Goal: Navigation & Orientation: Find specific page/section

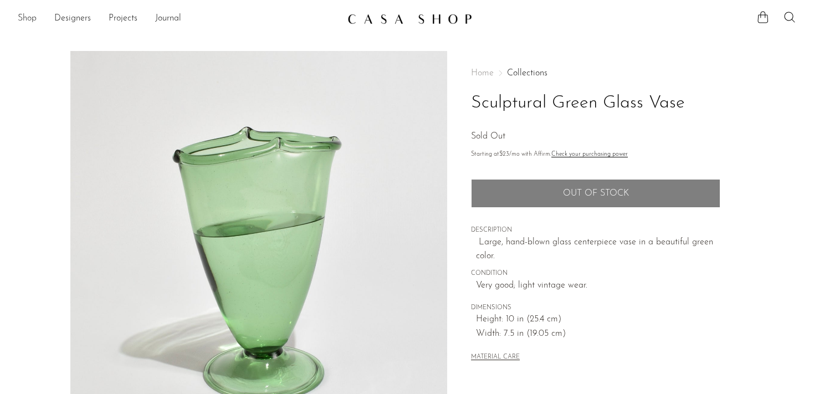
click at [26, 22] on link "Shop" at bounding box center [27, 19] width 19 height 14
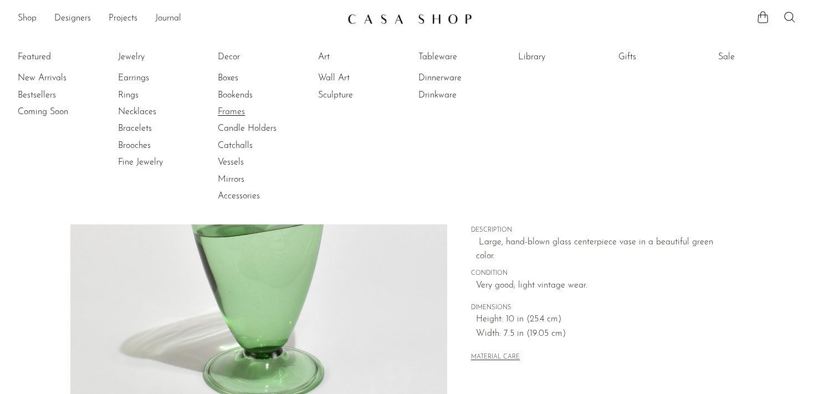
click at [233, 110] on link "Frames" at bounding box center [259, 112] width 83 height 12
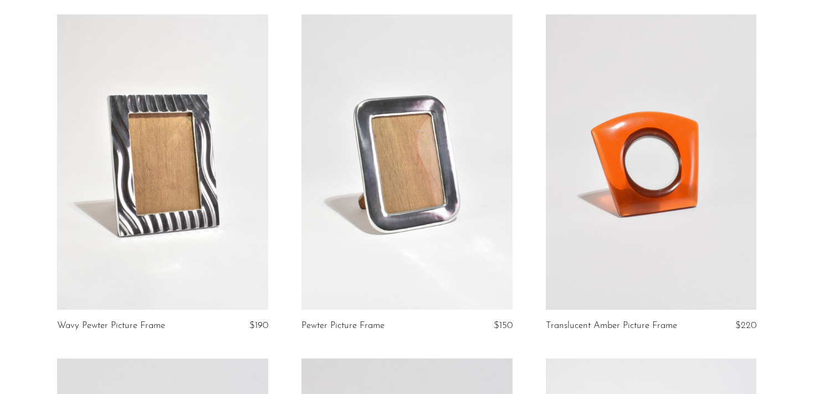
scroll to position [85, 0]
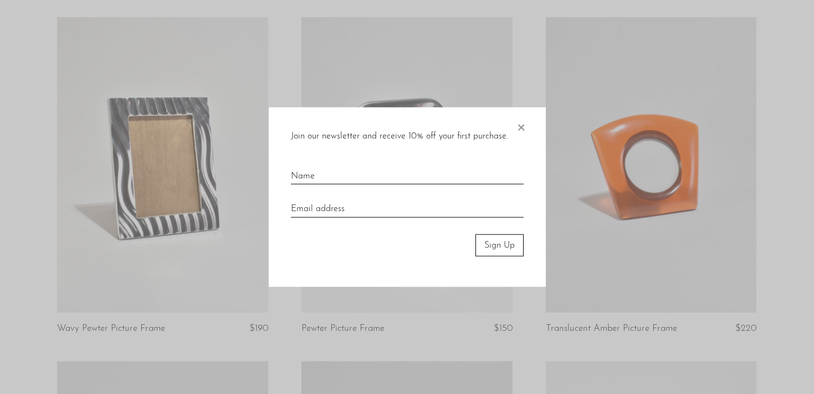
click at [522, 123] on span "×" at bounding box center [521, 124] width 11 height 35
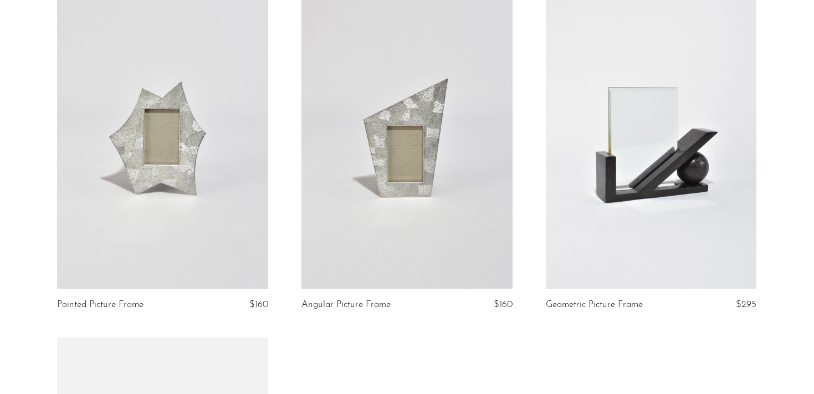
scroll to position [453, 0]
